Goal: Information Seeking & Learning: Learn about a topic

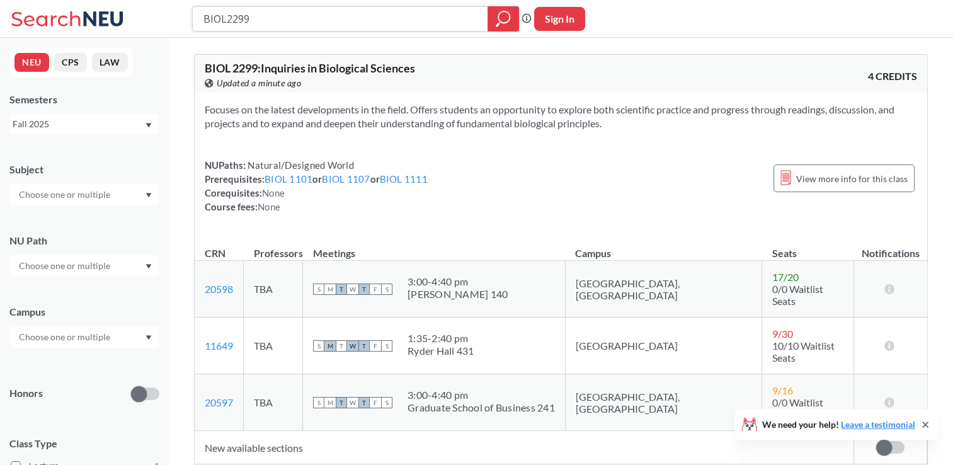
click at [408, 24] on icon "magnifying glass" at bounding box center [498, 24] width 4 height 4
click at [408, 15] on icon "magnifying glass" at bounding box center [503, 19] width 15 height 18
drag, startPoint x: 407, startPoint y: 178, endPoint x: 373, endPoint y: 200, distance: 40.2
click at [373, 200] on div "NUPaths: Natural/Designed World Prerequisites: BIOL 1101 or BIOL 1107 or BIOL 1…" at bounding box center [316, 185] width 223 height 55
drag, startPoint x: 373, startPoint y: 200, endPoint x: 335, endPoint y: 198, distance: 38.5
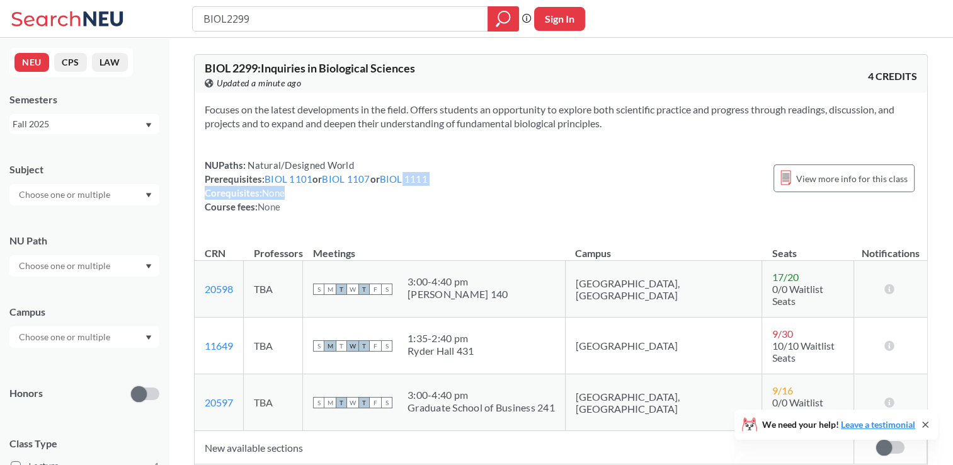
click at [335, 198] on div "NUPaths: Natural/Designed World Prerequisites: BIOL 1101 or BIOL 1107 or BIOL 1…" at bounding box center [316, 185] width 223 height 55
click at [336, 273] on span "M" at bounding box center [330, 345] width 11 height 11
click at [223, 273] on link "11649" at bounding box center [219, 346] width 28 height 12
click at [408, 178] on span "View more info for this class" at bounding box center [853, 179] width 112 height 16
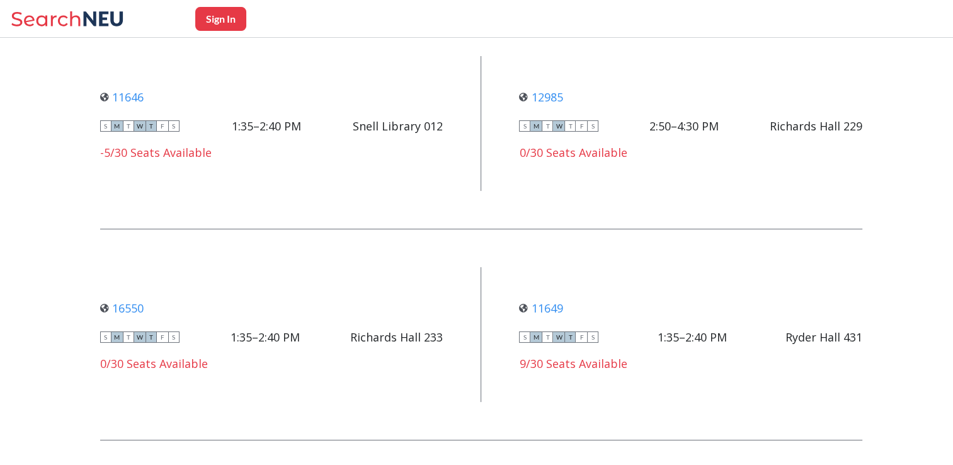
scroll to position [1059, 0]
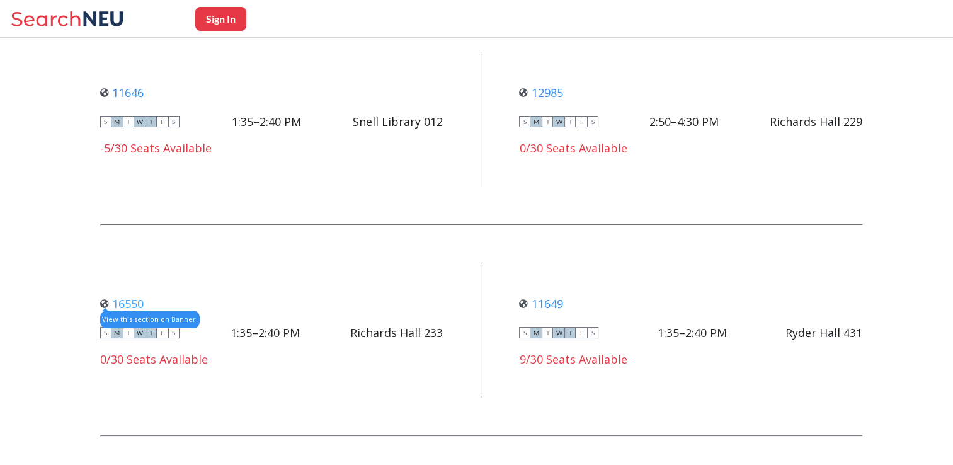
click at [137, 273] on link "16550" at bounding box center [121, 303] width 43 height 15
click at [408, 273] on link "11649" at bounding box center [540, 303] width 43 height 15
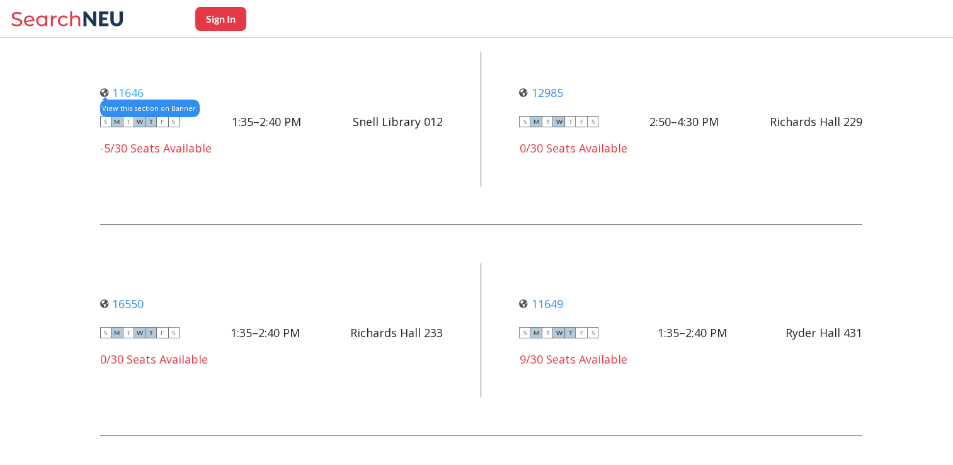
click at [134, 89] on link "11646" at bounding box center [121, 92] width 43 height 15
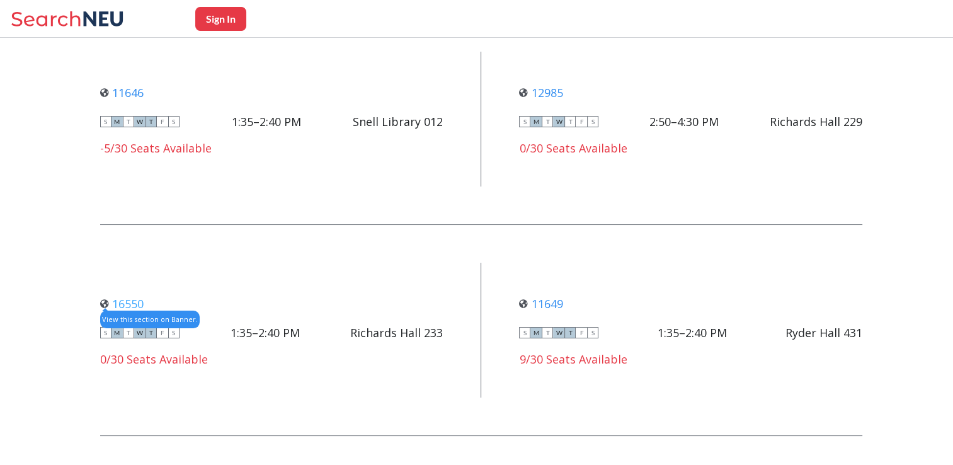
click at [131, 273] on link "16550" at bounding box center [121, 303] width 43 height 15
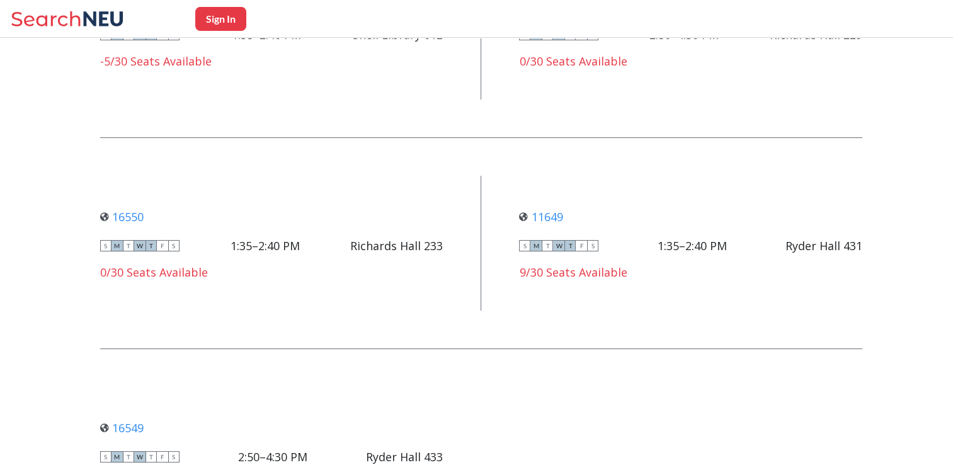
scroll to position [1144, 0]
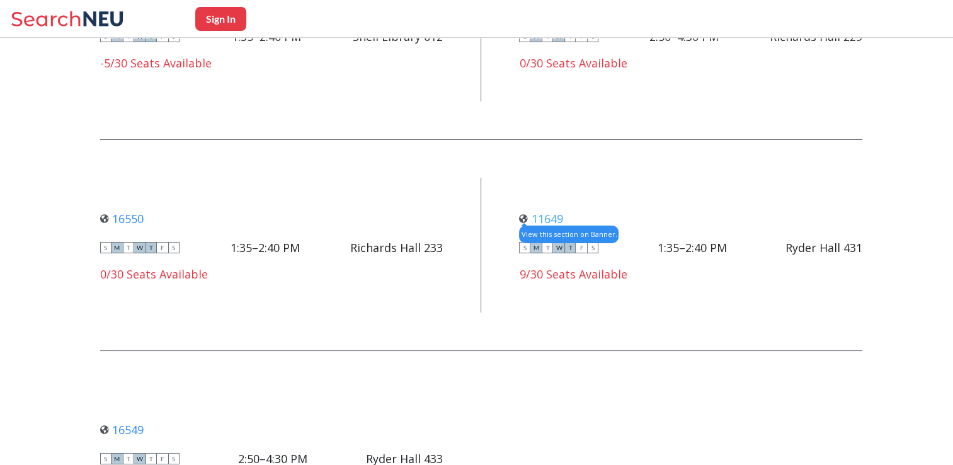
click at [408, 216] on link "11649" at bounding box center [540, 218] width 43 height 15
drag, startPoint x: 805, startPoint y: 188, endPoint x: 479, endPoint y: 266, distance: 335.0
click at [408, 266] on div "16550 View this section on Banner. S M T W T F S 1:35–2:40 PM [PERSON_NAME] [PE…" at bounding box center [481, 245] width 762 height 135
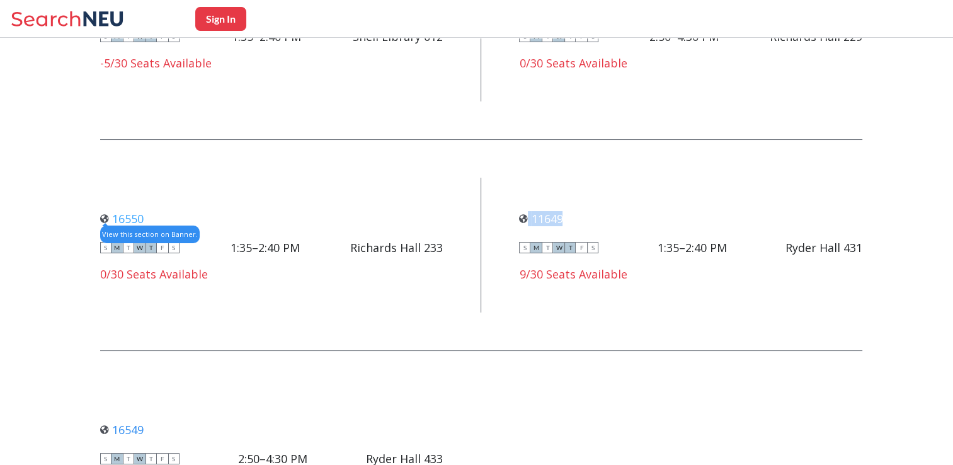
click at [135, 217] on link "16550" at bounding box center [121, 218] width 43 height 15
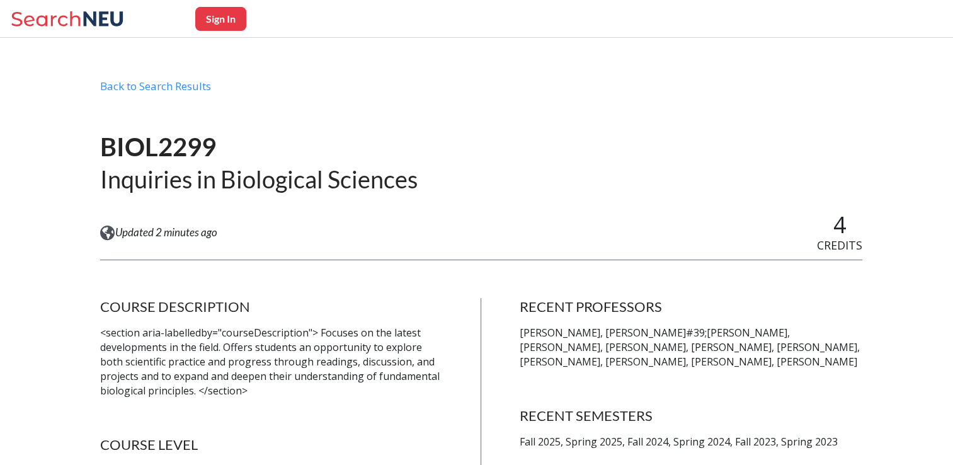
scroll to position [0, 0]
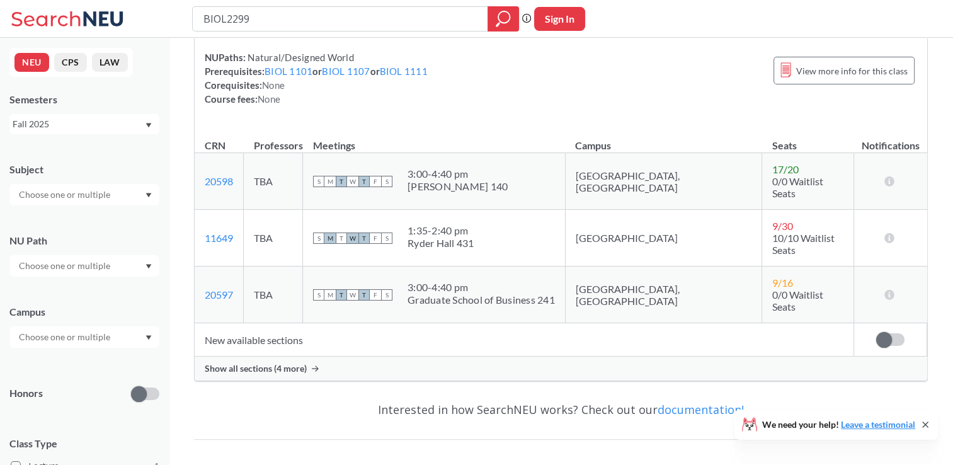
scroll to position [88, 0]
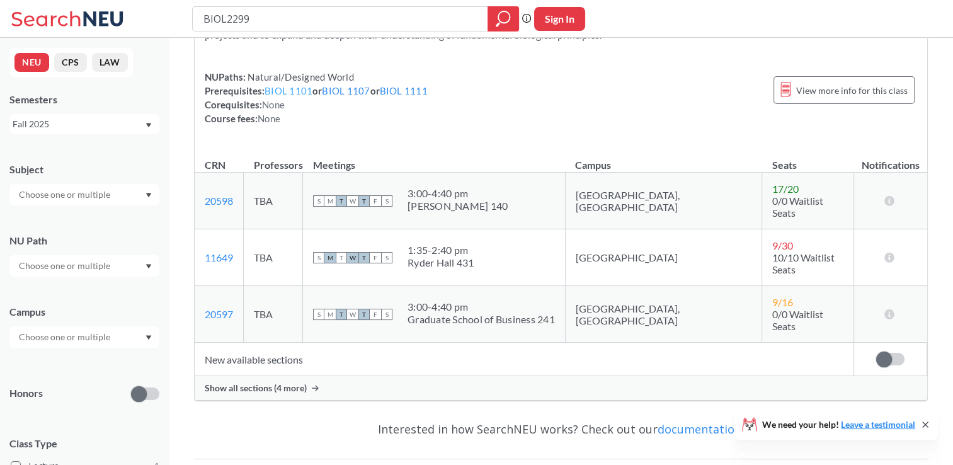
click at [292, 93] on link "BIOL 1101" at bounding box center [289, 90] width 48 height 11
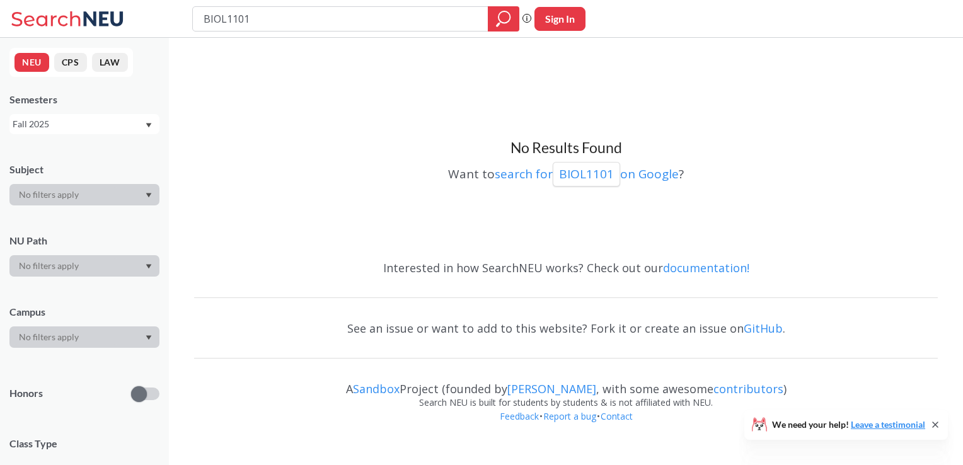
type input "BIOL2299"
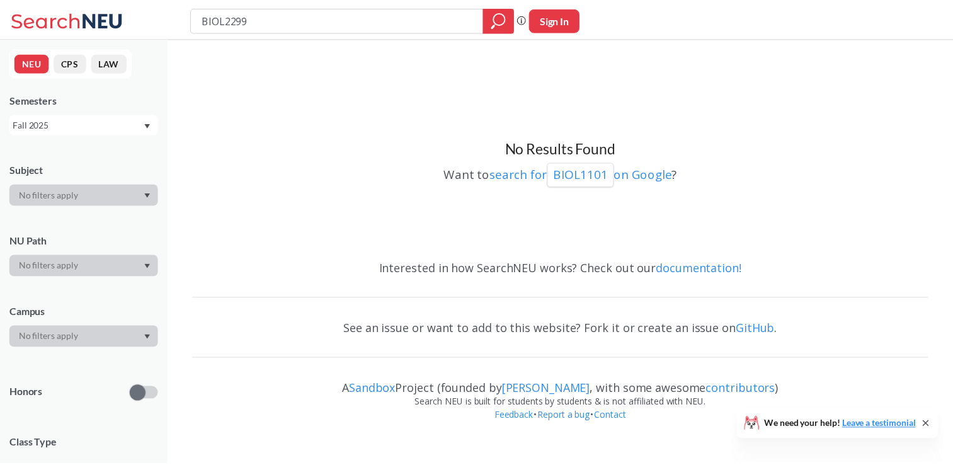
scroll to position [88, 0]
